Goal: Use online tool/utility: Utilize a website feature to perform a specific function

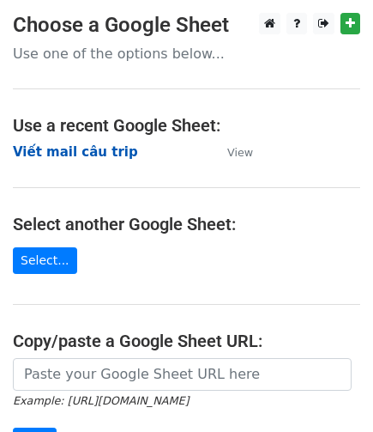
click at [84, 152] on strong "Viết mail câu trip" at bounding box center [75, 151] width 125 height 15
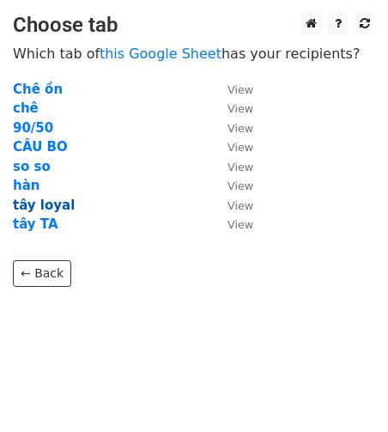
click at [45, 206] on strong "tây loyal" at bounding box center [44, 204] width 62 height 15
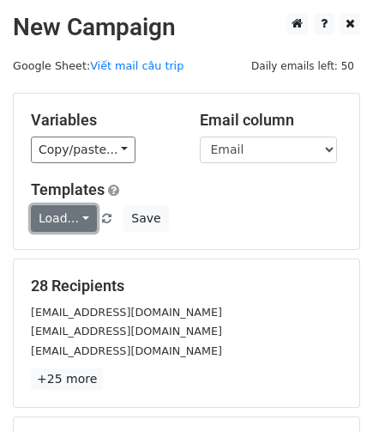
click at [63, 217] on link "Load..." at bounding box center [64, 218] width 66 height 27
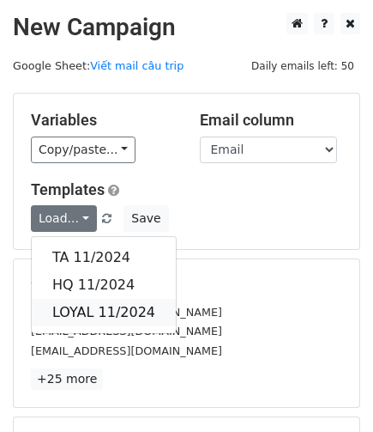
click at [93, 305] on link "LOYAL 11/2024" at bounding box center [104, 312] width 144 height 27
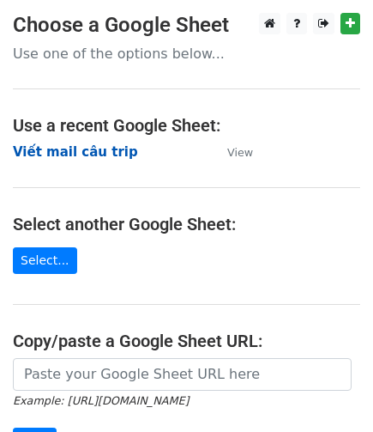
click at [114, 148] on strong "Viết mail câu trip" at bounding box center [75, 151] width 125 height 15
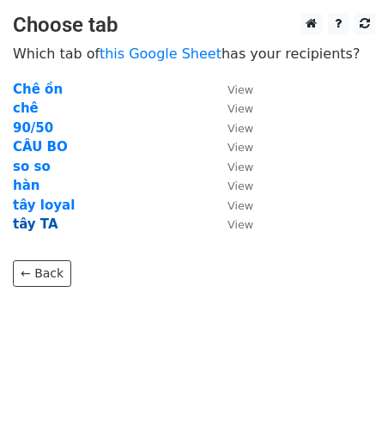
click at [36, 220] on strong "tây TA" at bounding box center [35, 223] width 45 height 15
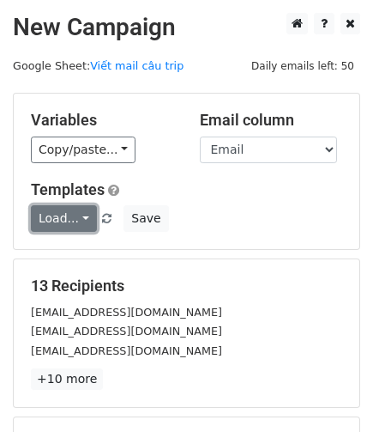
click at [79, 223] on link "Load..." at bounding box center [64, 218] width 66 height 27
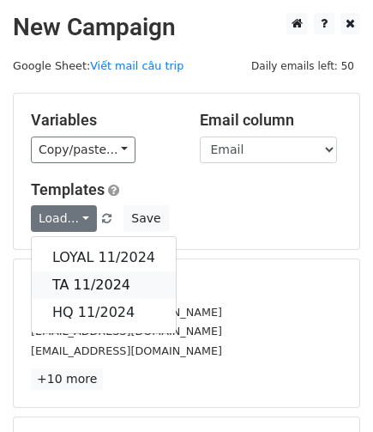
click at [88, 282] on link "TA 11/2024" at bounding box center [104, 284] width 144 height 27
